Goal: Task Accomplishment & Management: Complete application form

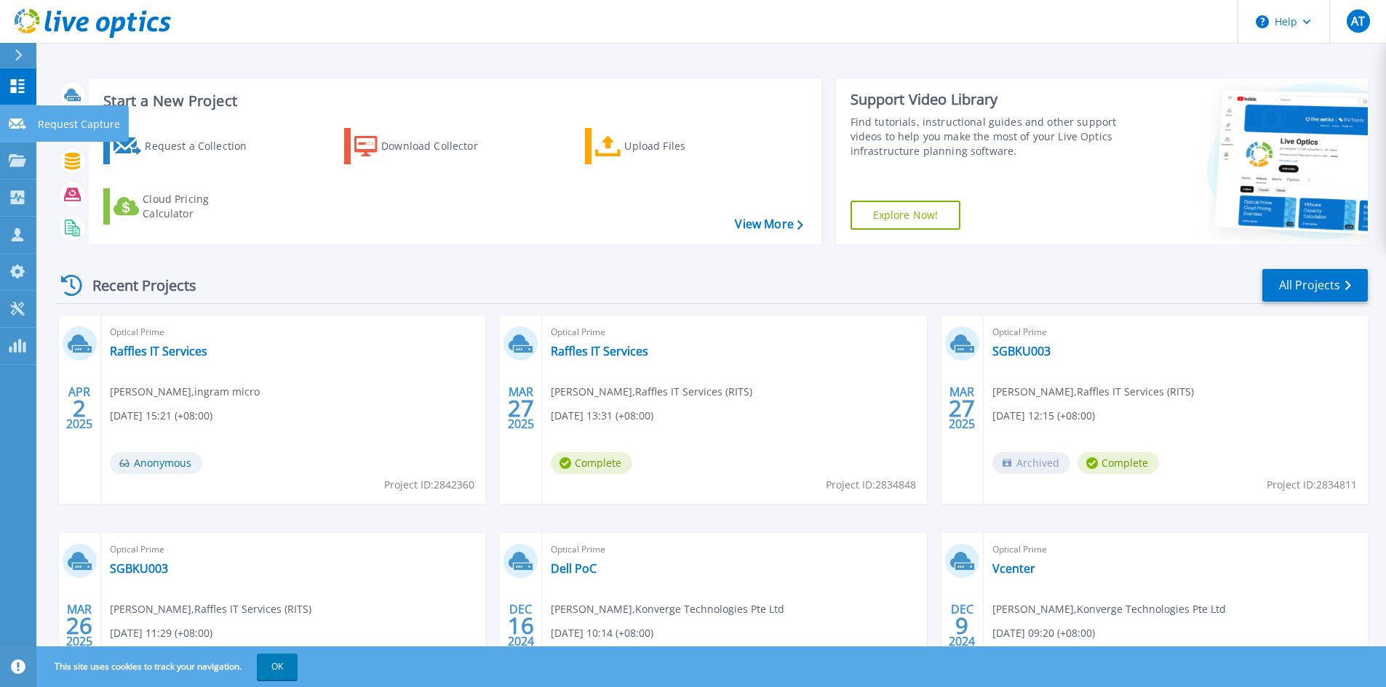
click at [26, 127] on link "Request Capture Request Capture" at bounding box center [18, 123] width 36 height 37
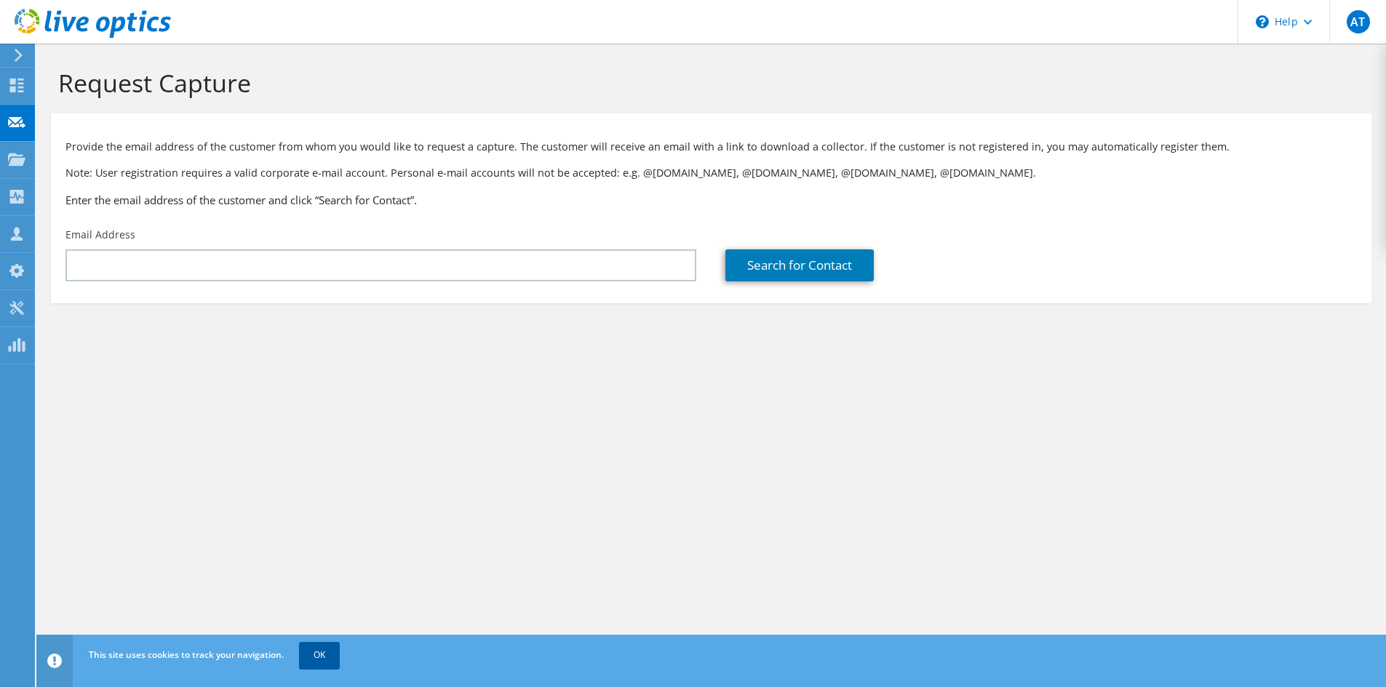
click at [315, 652] on link "OK" at bounding box center [319, 655] width 41 height 26
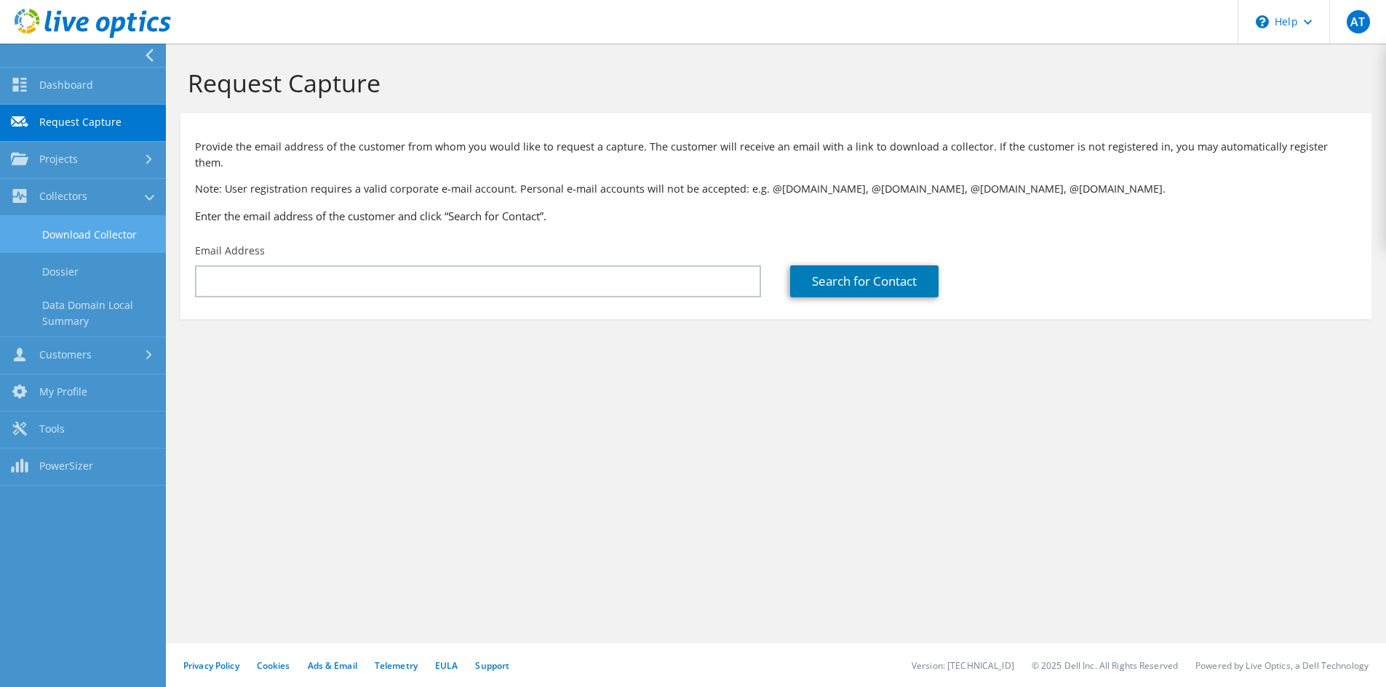
click at [74, 231] on link "Download Collector" at bounding box center [83, 234] width 166 height 37
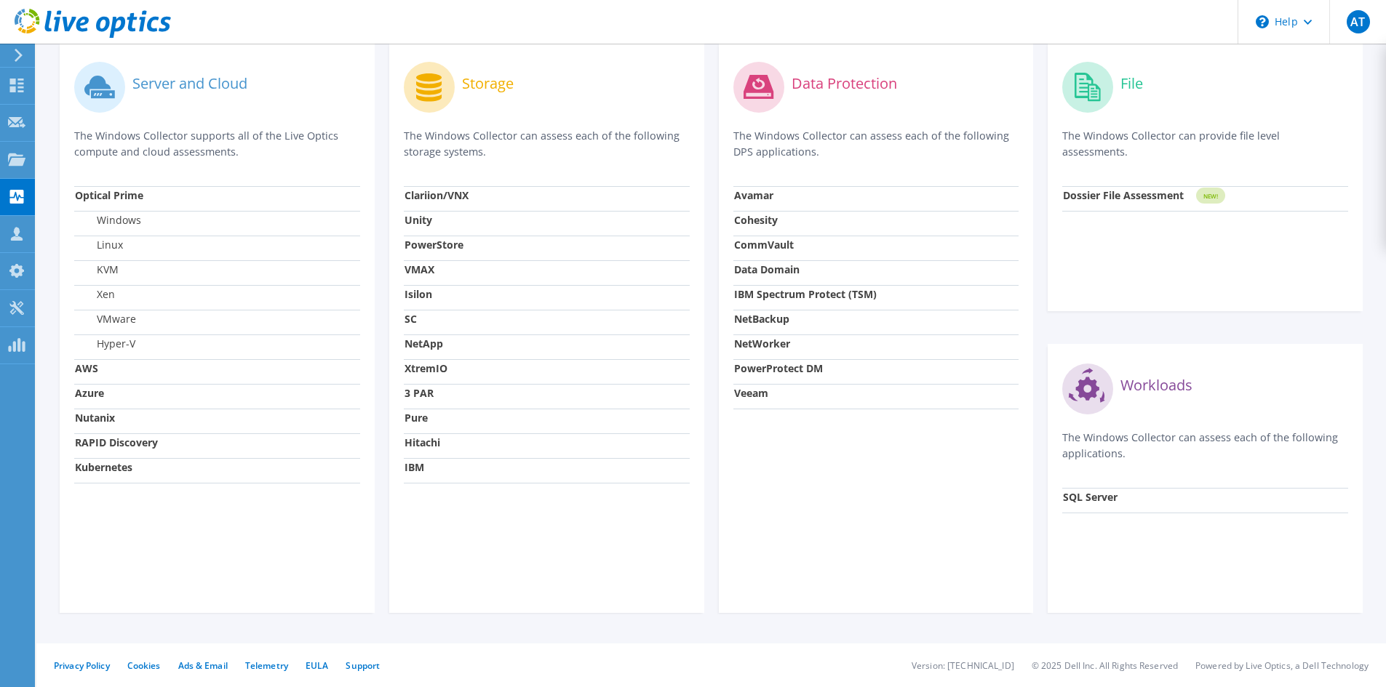
scroll to position [153, 0]
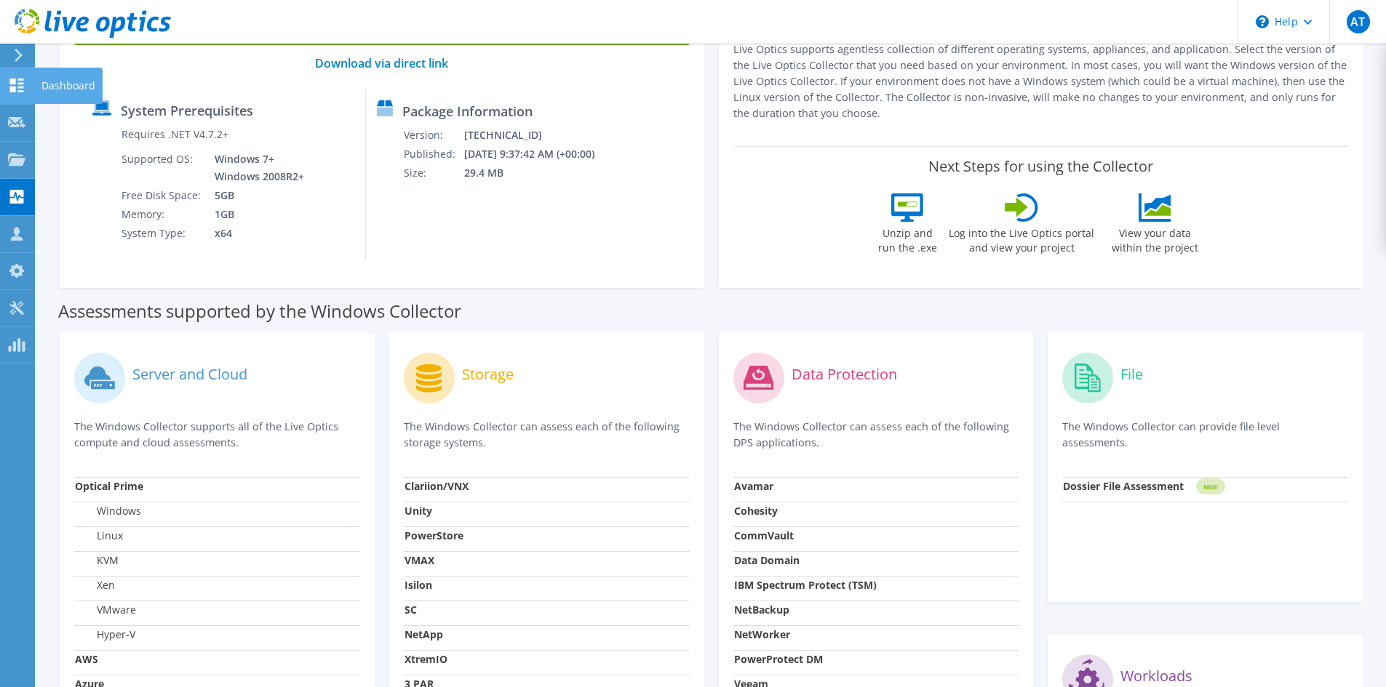
click at [23, 84] on icon at bounding box center [16, 86] width 17 height 14
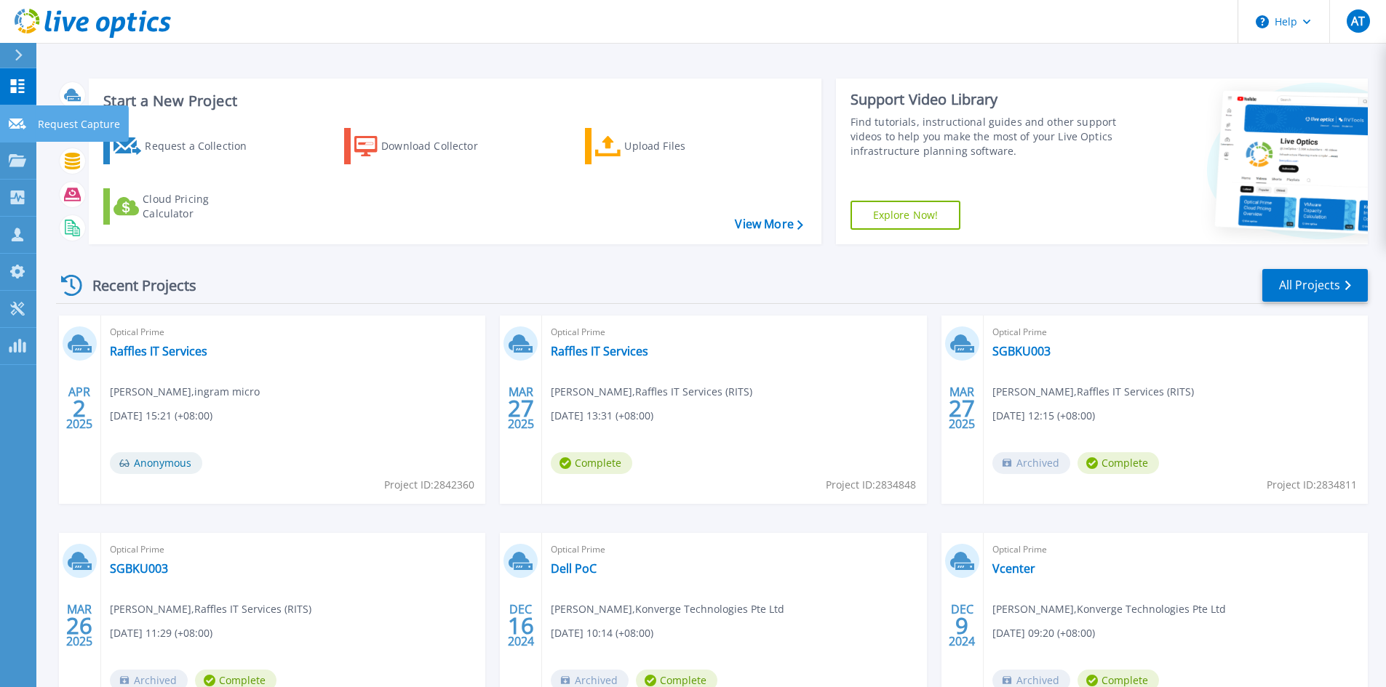
click at [75, 119] on p "Request Capture" at bounding box center [79, 124] width 82 height 38
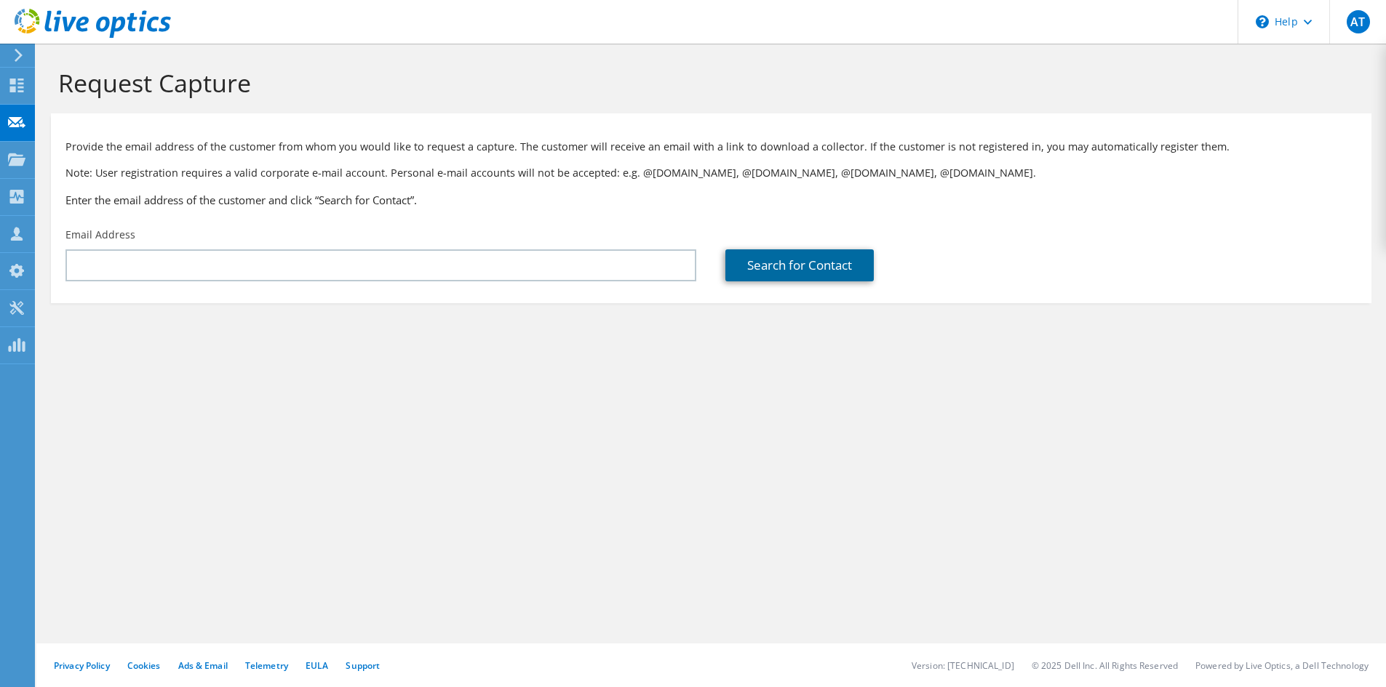
click at [785, 263] on link "Search for Contact" at bounding box center [799, 265] width 148 height 32
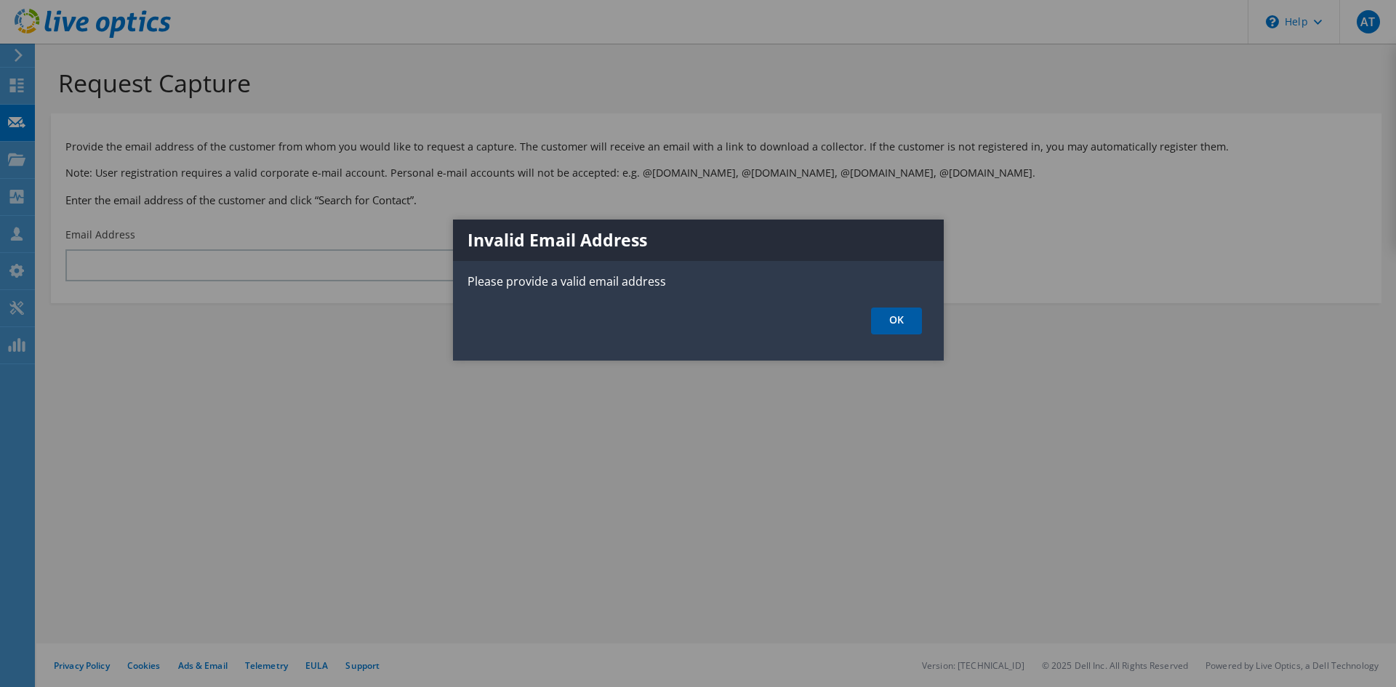
click at [902, 316] on link "OK" at bounding box center [896, 321] width 51 height 27
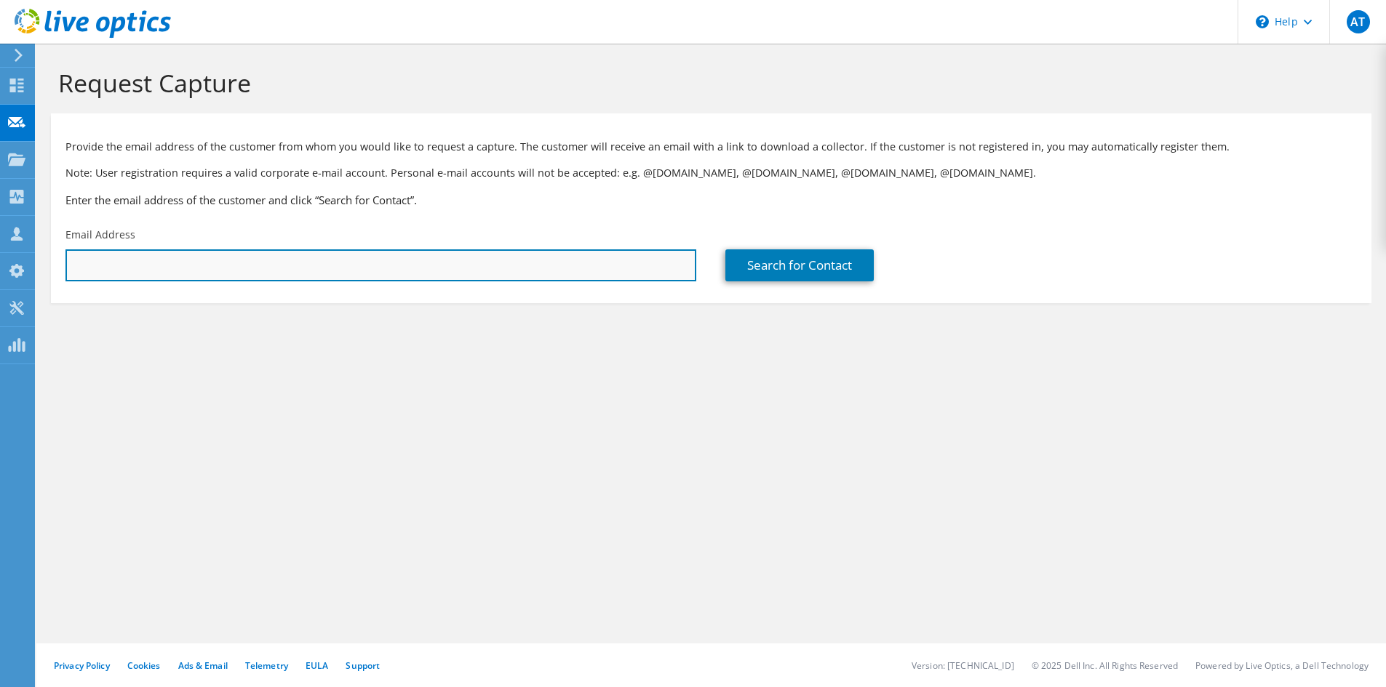
paste input "[EMAIL_ADDRESS][DOMAIN_NAME]"
type input "manoj.segaran@trt.com"
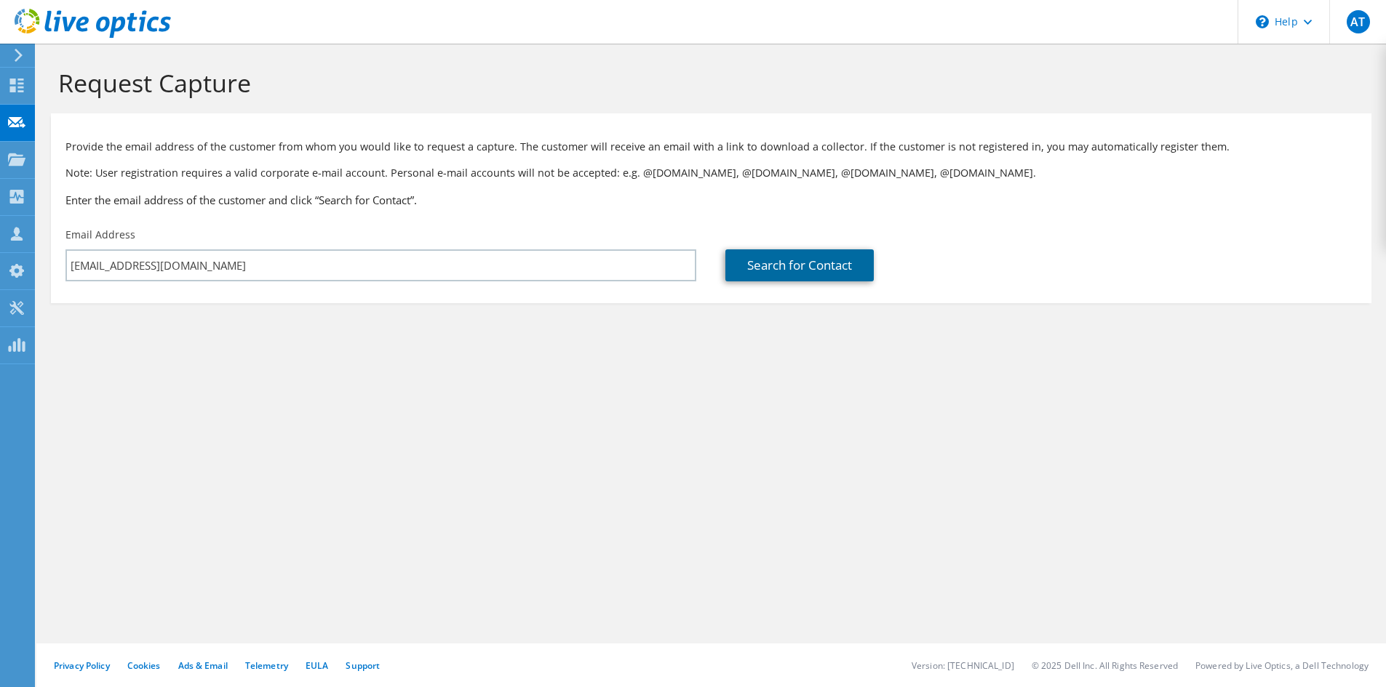
click at [773, 257] on link "Search for Contact" at bounding box center [799, 265] width 148 height 32
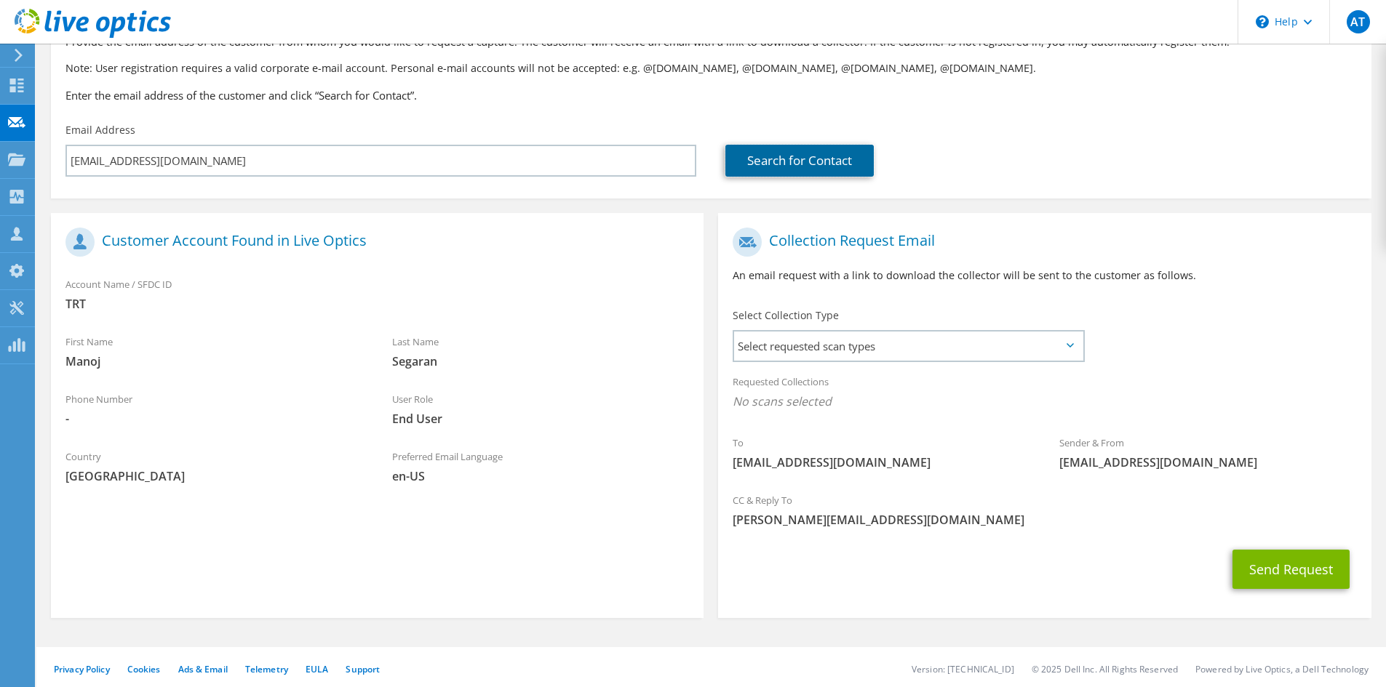
scroll to position [108, 0]
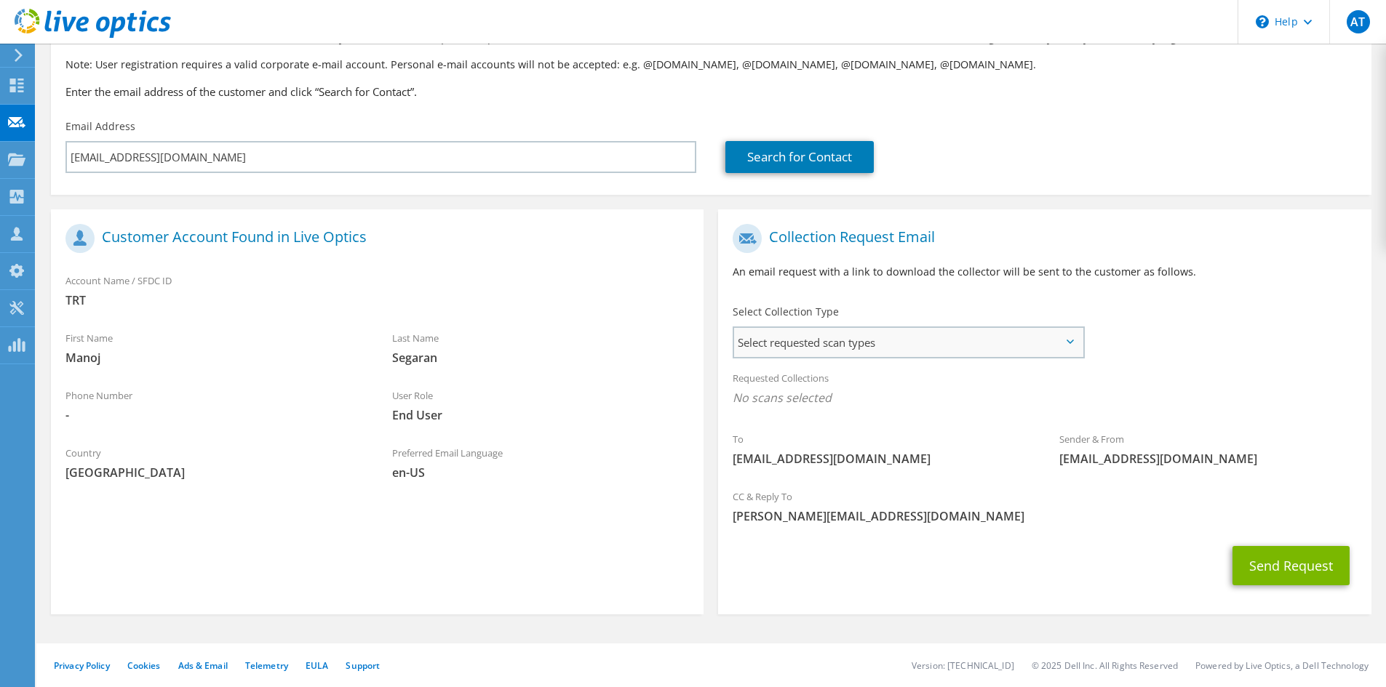
click at [1076, 337] on span "Select requested scan types" at bounding box center [908, 342] width 348 height 29
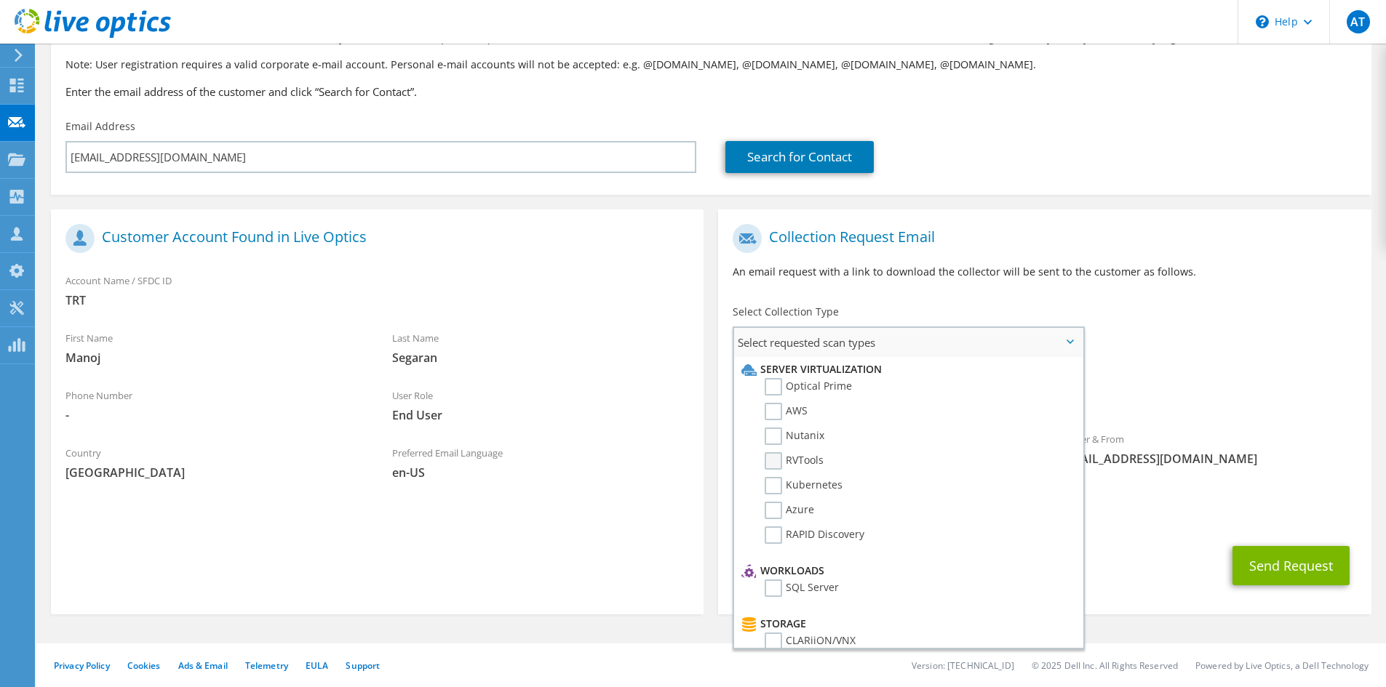
click at [777, 463] on label "RVTools" at bounding box center [793, 460] width 59 height 17
click at [0, 0] on input "RVTools" at bounding box center [0, 0] width 0 height 0
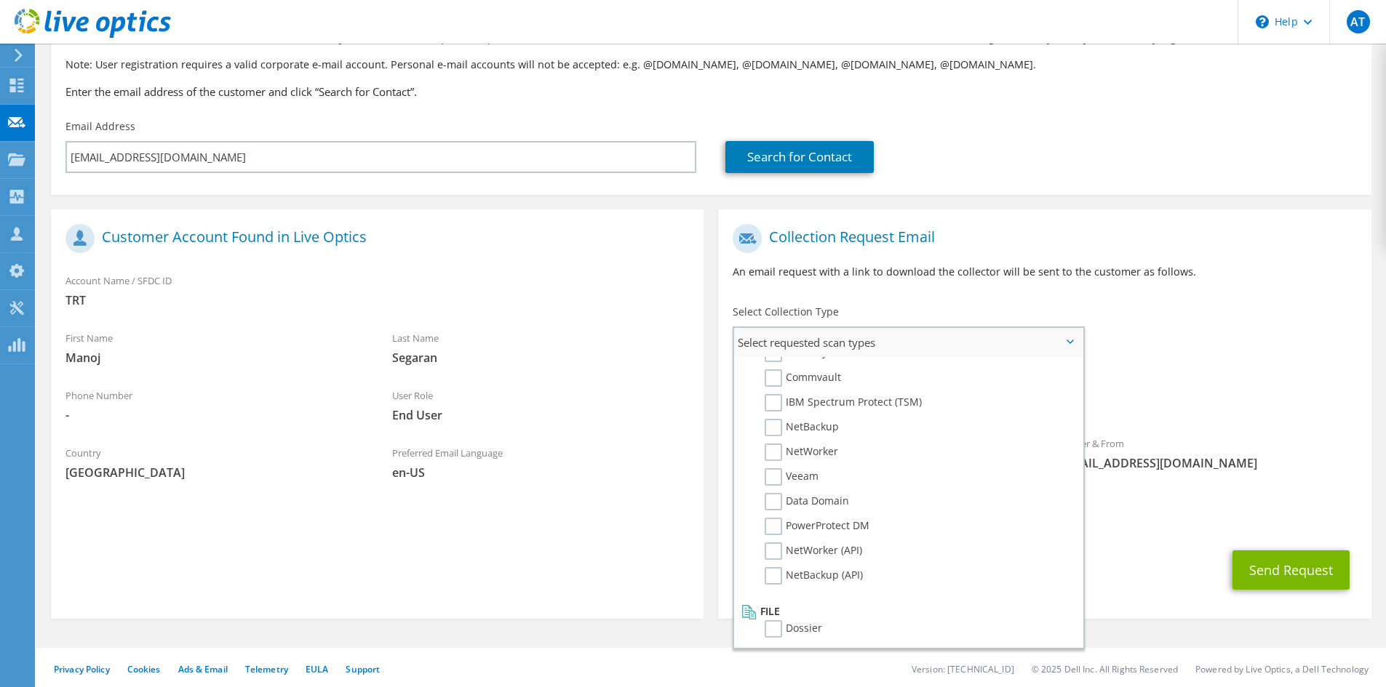
scroll to position [692, 0]
click at [1163, 425] on div "Requested Collections No scans selected RVTools" at bounding box center [1044, 395] width 652 height 65
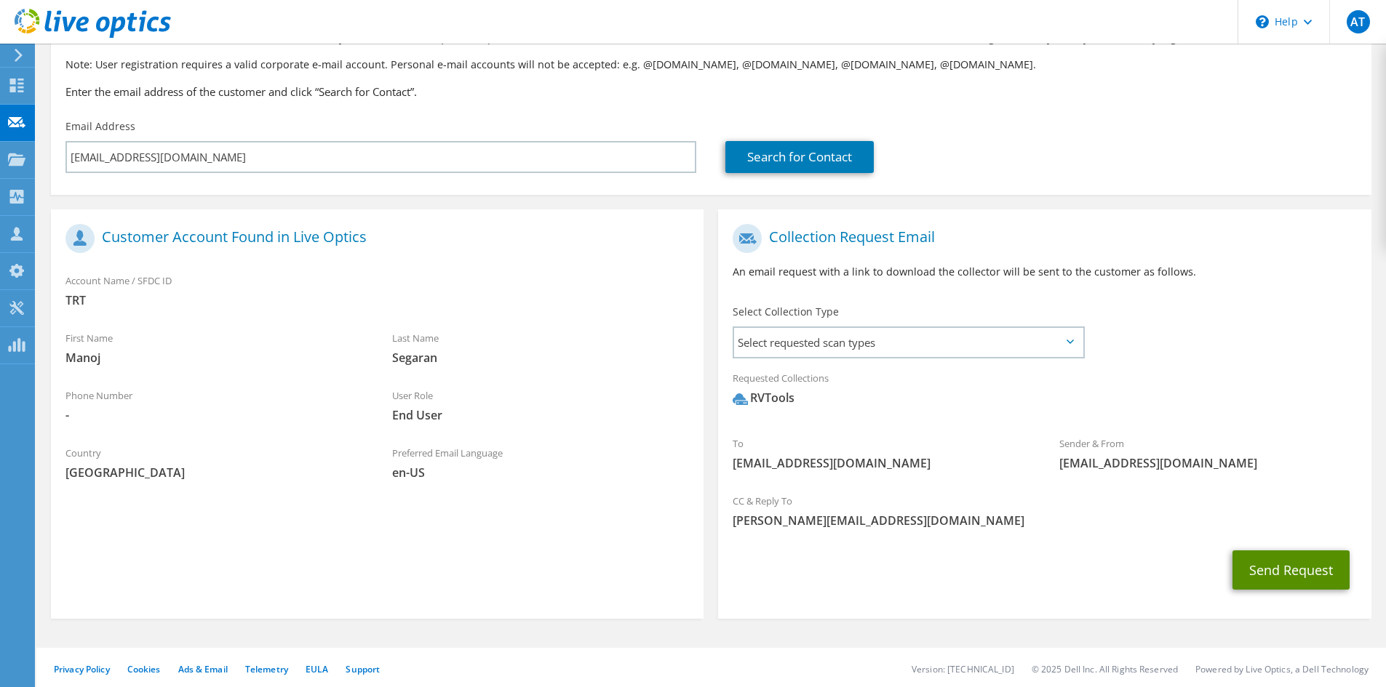
click at [1268, 564] on button "Send Request" at bounding box center [1290, 570] width 117 height 39
